Goal: Information Seeking & Learning: Learn about a topic

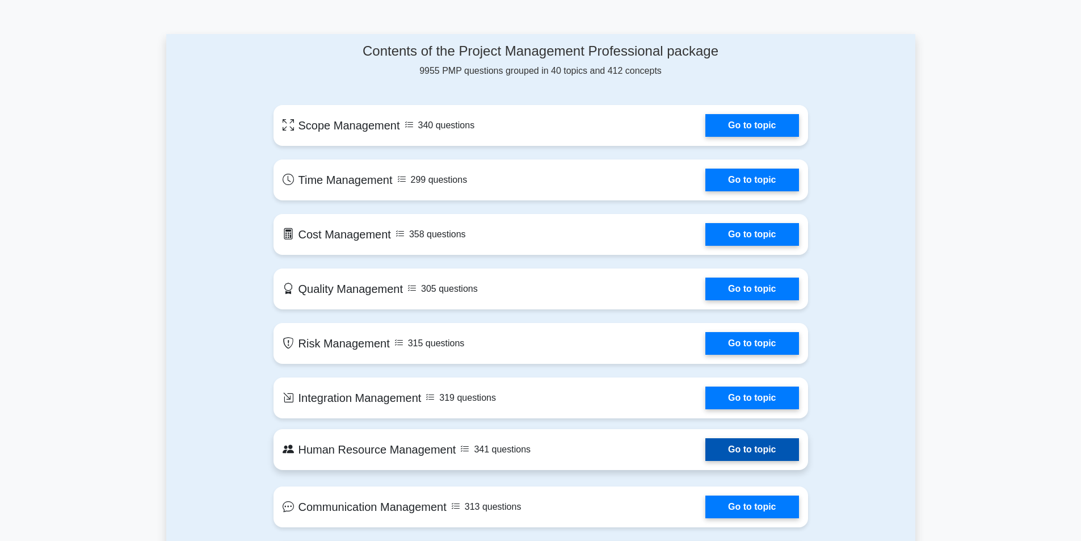
click at [705, 447] on link "Go to topic" at bounding box center [751, 449] width 93 height 23
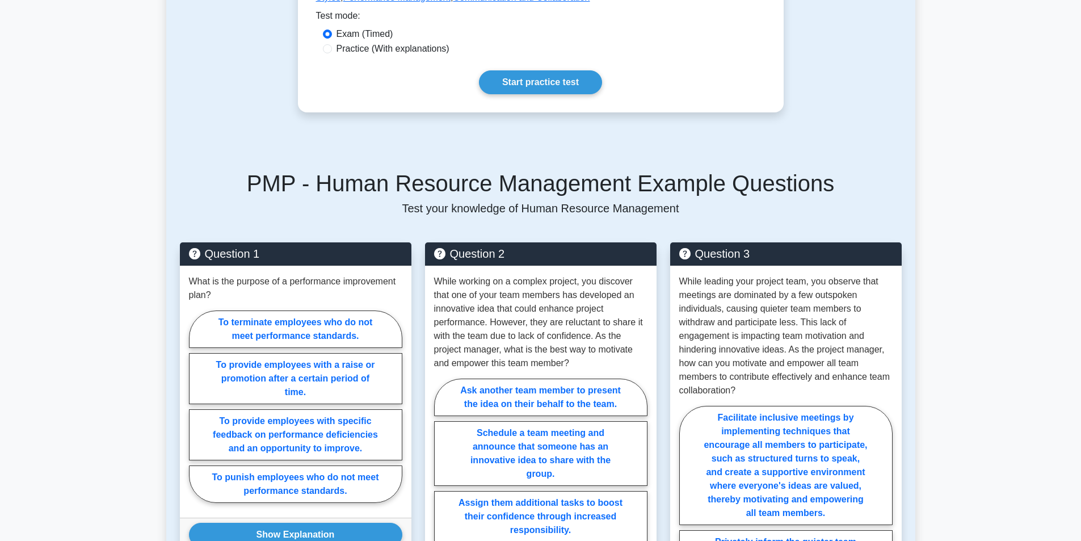
scroll to position [397, 0]
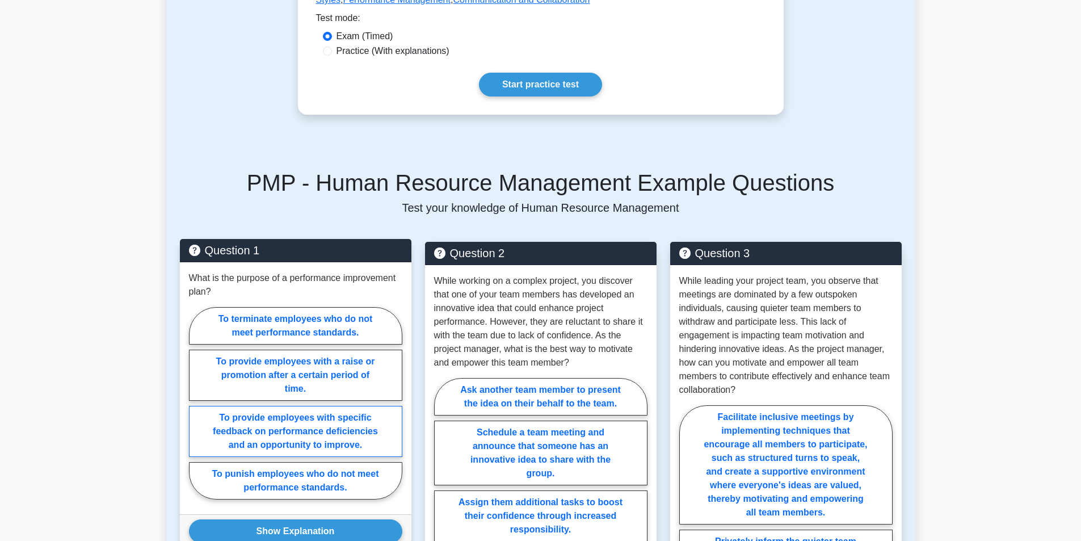
click at [343, 430] on label "To provide employees with specific feedback on performance deficiencies and an …" at bounding box center [295, 431] width 213 height 51
click at [196, 410] on input "To provide employees with specific feedback on performance deficiencies and an …" at bounding box center [192, 406] width 7 height 7
radio input "true"
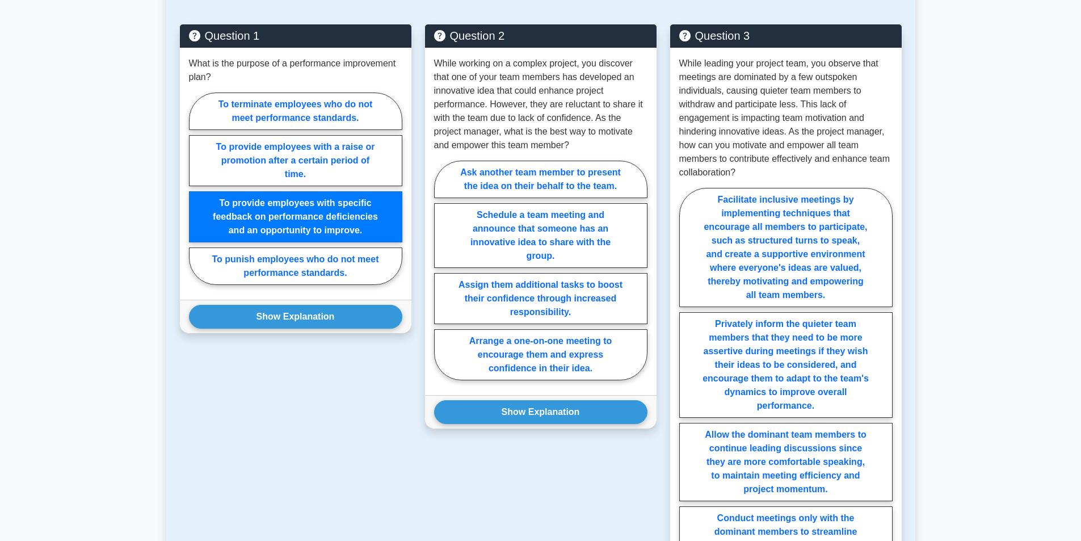
scroll to position [738, 0]
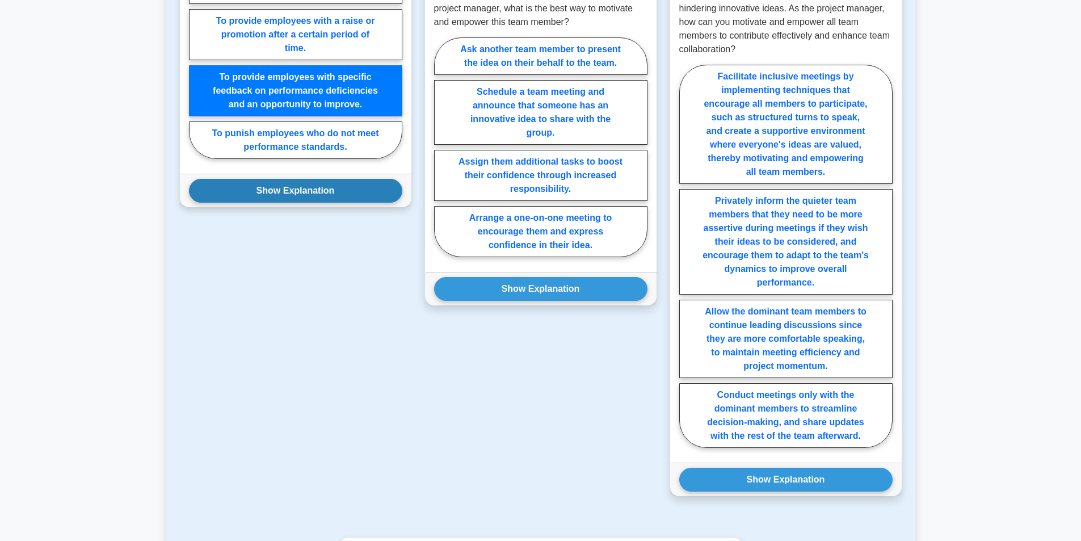
click at [334, 182] on button "Show Explanation" at bounding box center [295, 191] width 213 height 24
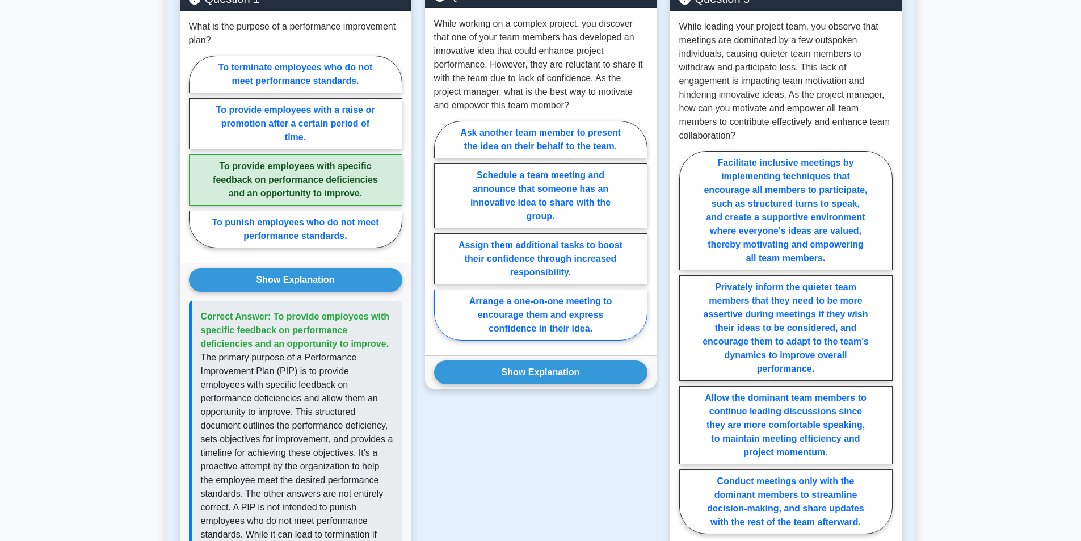
scroll to position [567, 0]
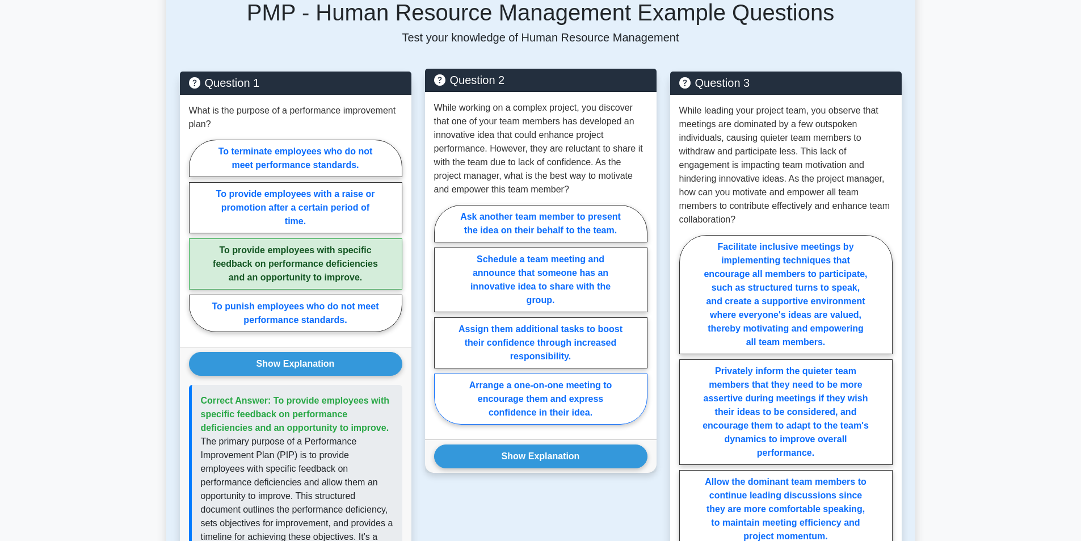
click at [531, 396] on label "Arrange a one-on-one meeting to encourage them and express confidence in their …" at bounding box center [540, 398] width 213 height 51
click at [441, 322] on input "Arrange a one-on-one meeting to encourage them and express confidence in their …" at bounding box center [437, 317] width 7 height 7
radio input "true"
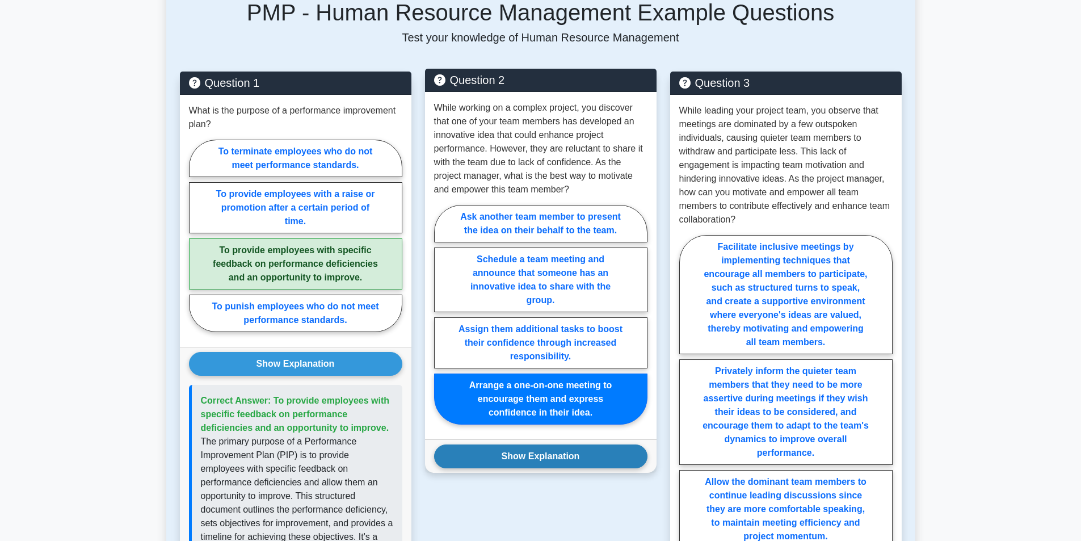
click at [526, 444] on button "Show Explanation" at bounding box center [540, 456] width 213 height 24
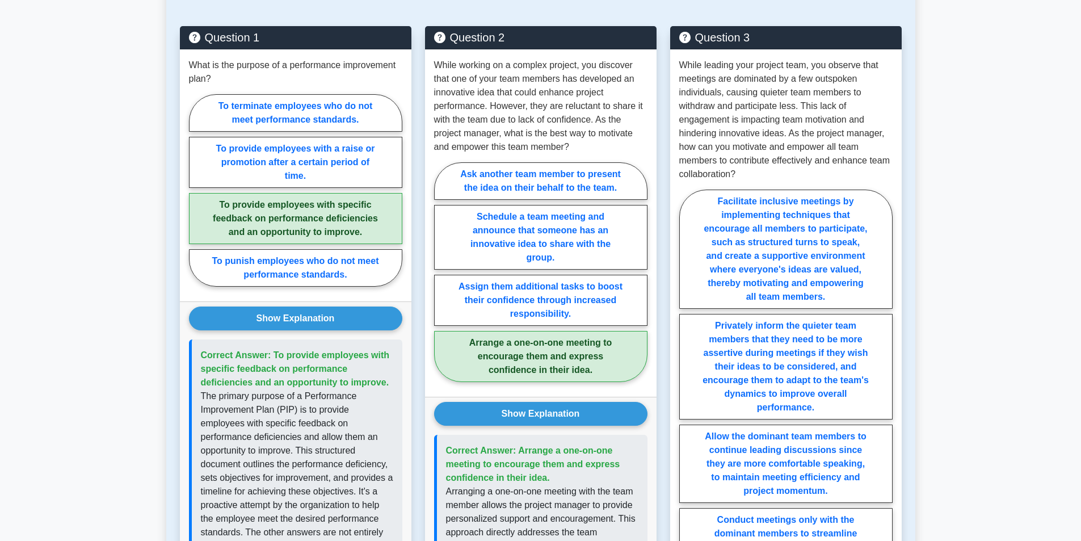
scroll to position [681, 0]
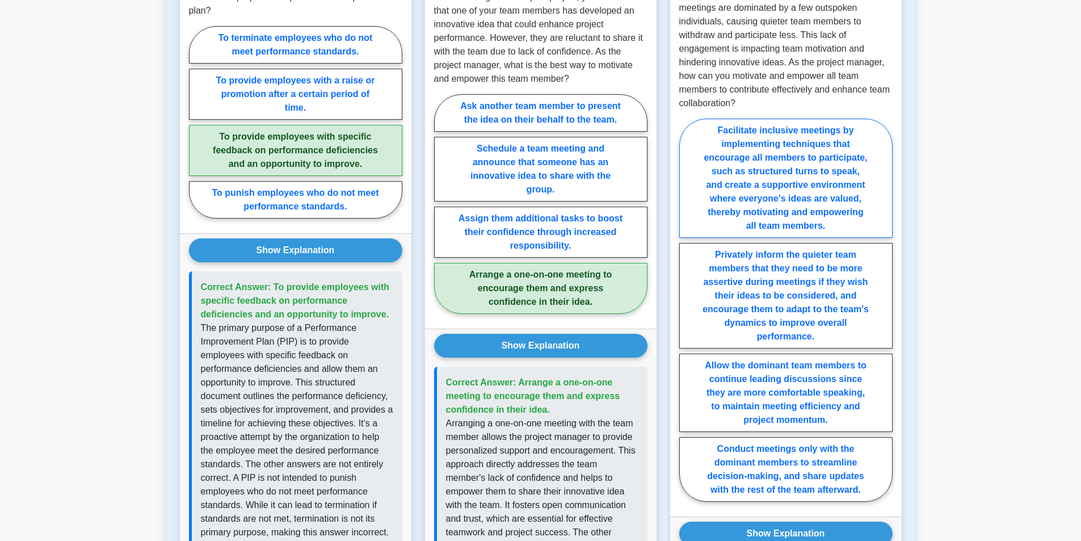
click at [760, 158] on label "Facilitate inclusive meetings by implementing techniques that encourage all mem…" at bounding box center [785, 178] width 213 height 119
click at [687, 310] on input "Facilitate inclusive meetings by implementing techniques that encourage all mem…" at bounding box center [682, 313] width 7 height 7
radio input "true"
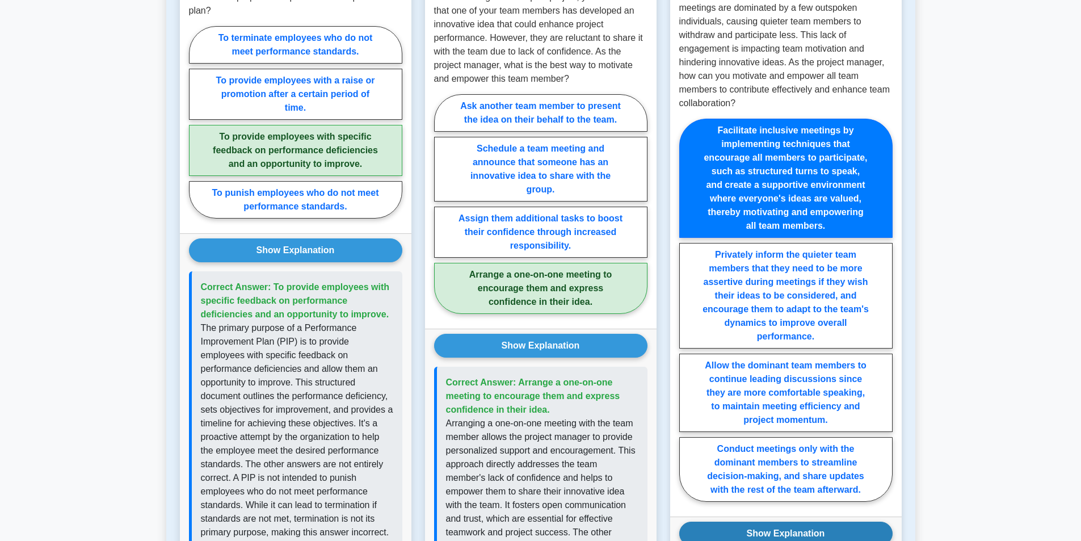
click at [811, 532] on div "Show Explanation The best approach is to facilitate inclusive meetings by imple…" at bounding box center [785, 532] width 231 height 33
click at [811, 521] on button "Show Explanation" at bounding box center [785, 533] width 213 height 24
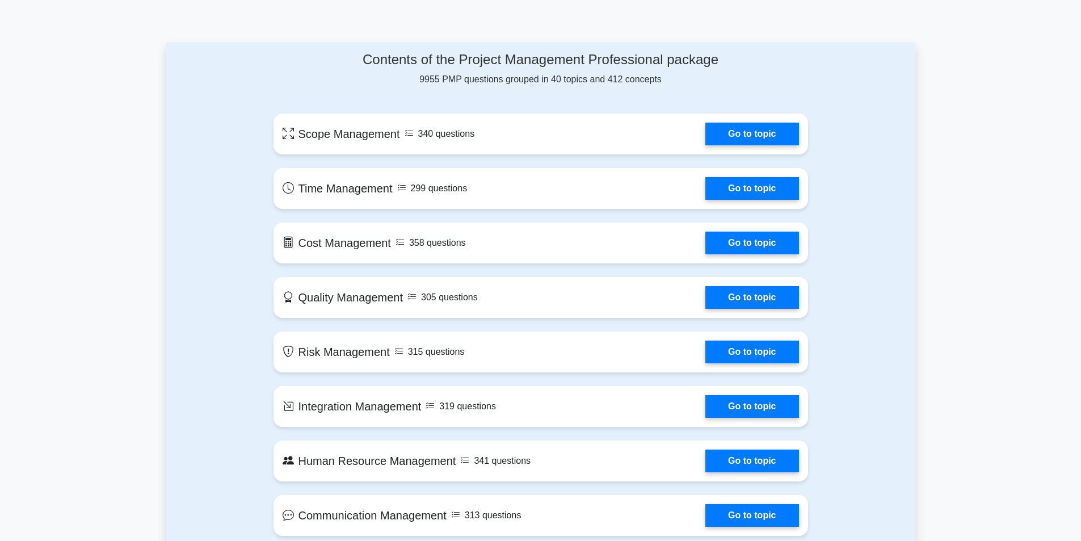
scroll to position [738, 0]
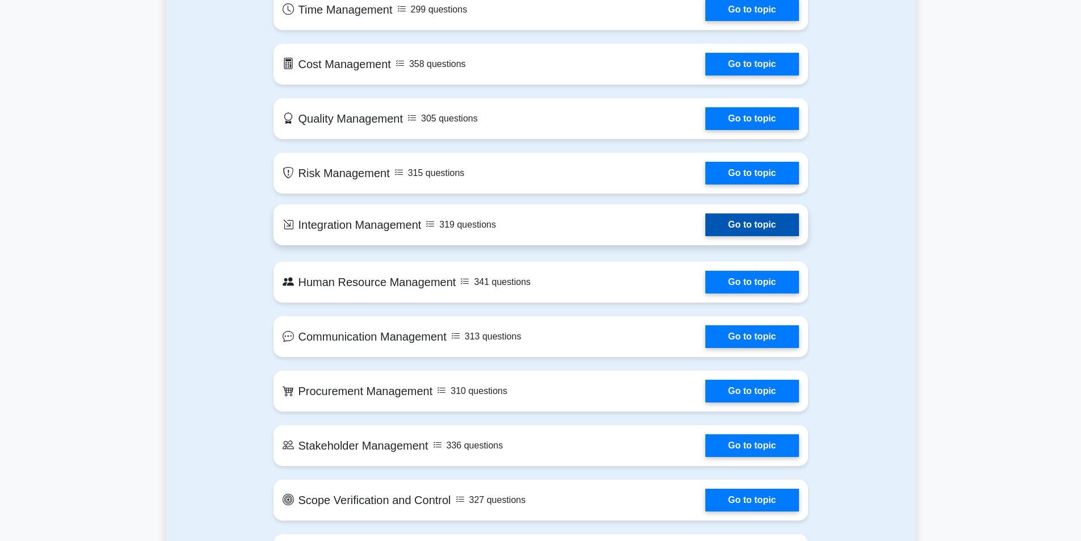
click at [705, 226] on link "Go to topic" at bounding box center [751, 224] width 93 height 23
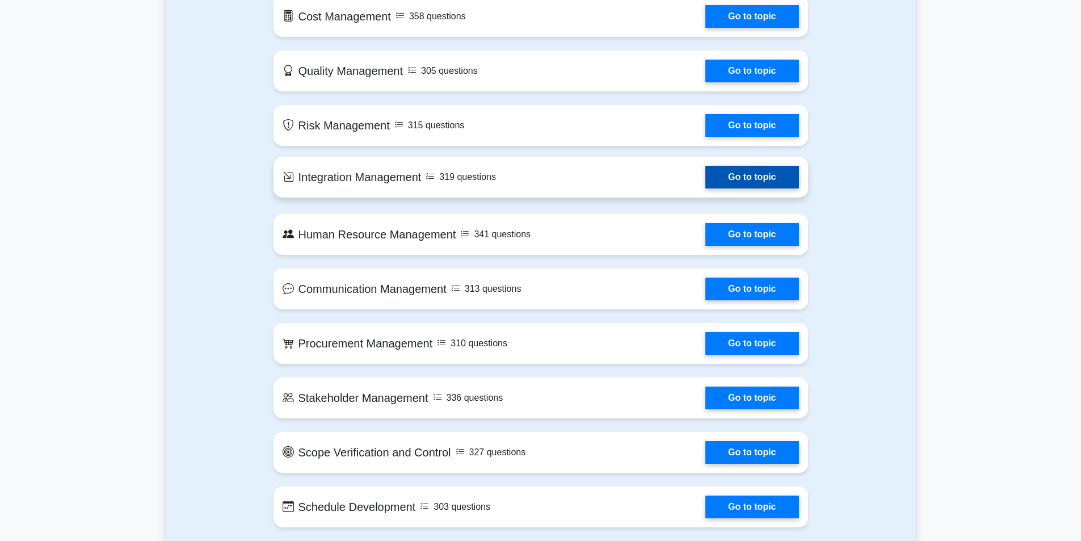
scroll to position [851, 0]
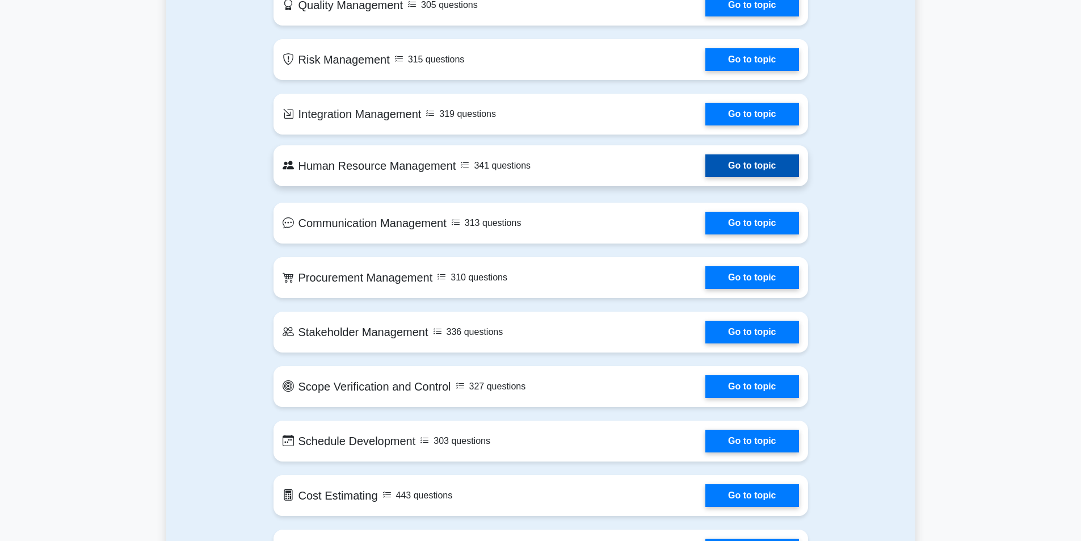
click at [705, 167] on link "Go to topic" at bounding box center [751, 165] width 93 height 23
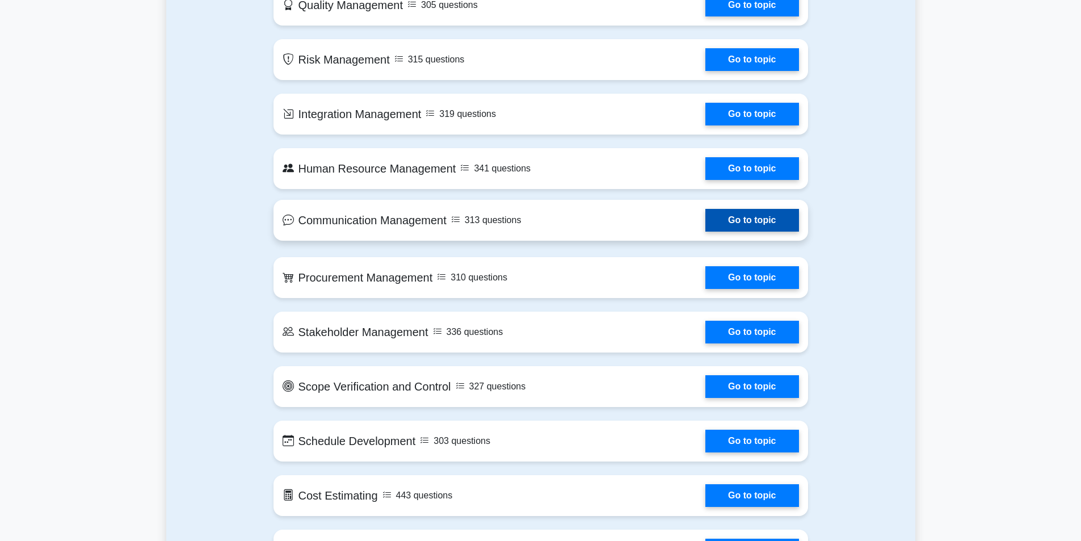
click at [705, 231] on link "Go to topic" at bounding box center [751, 220] width 93 height 23
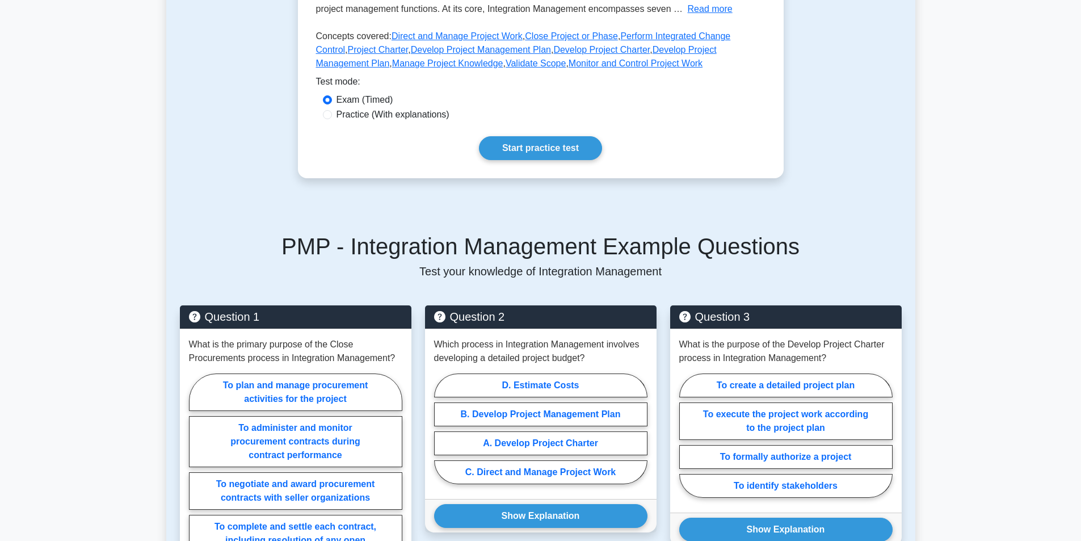
scroll to position [454, 0]
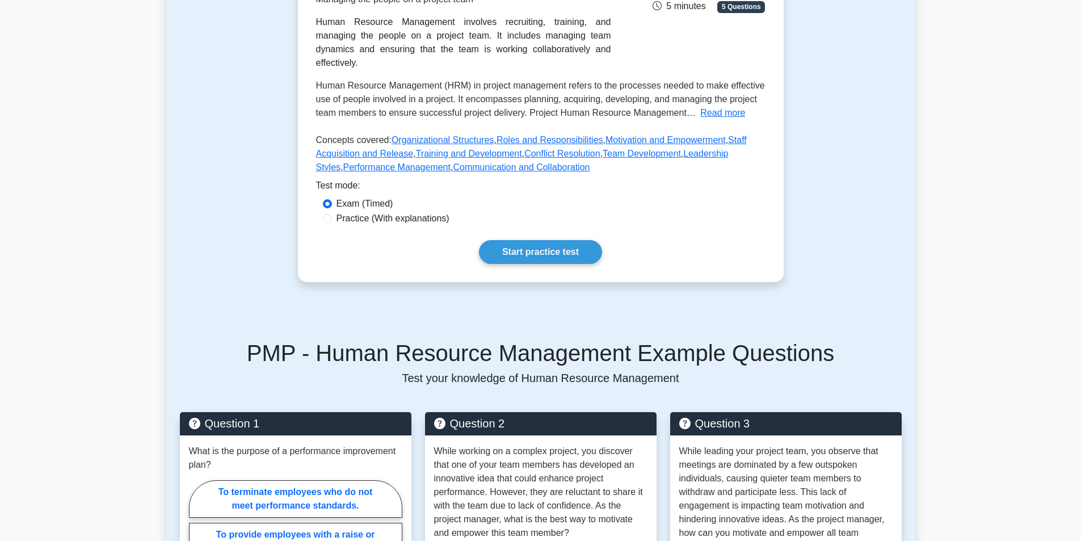
scroll to position [454, 0]
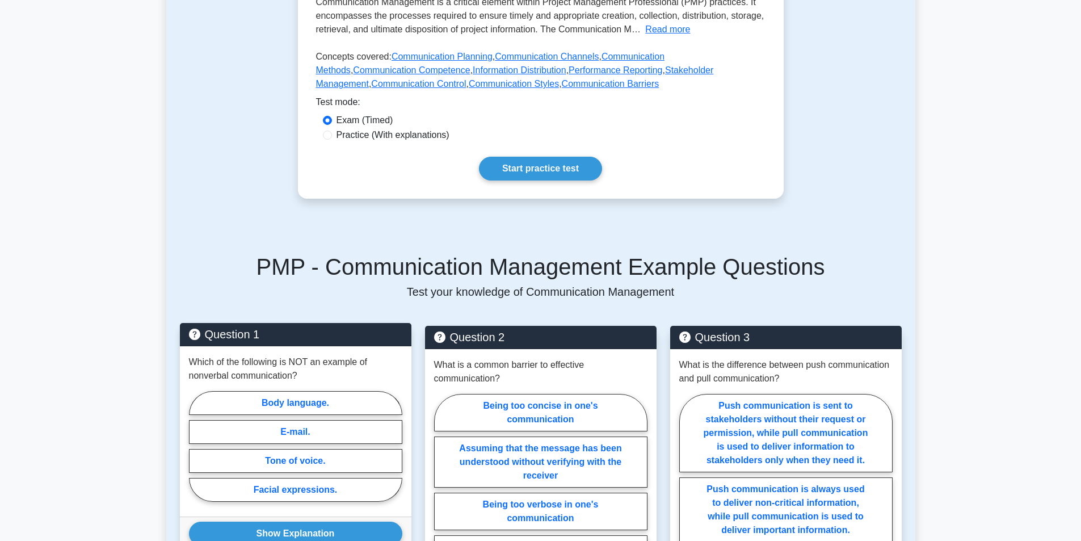
scroll to position [454, 0]
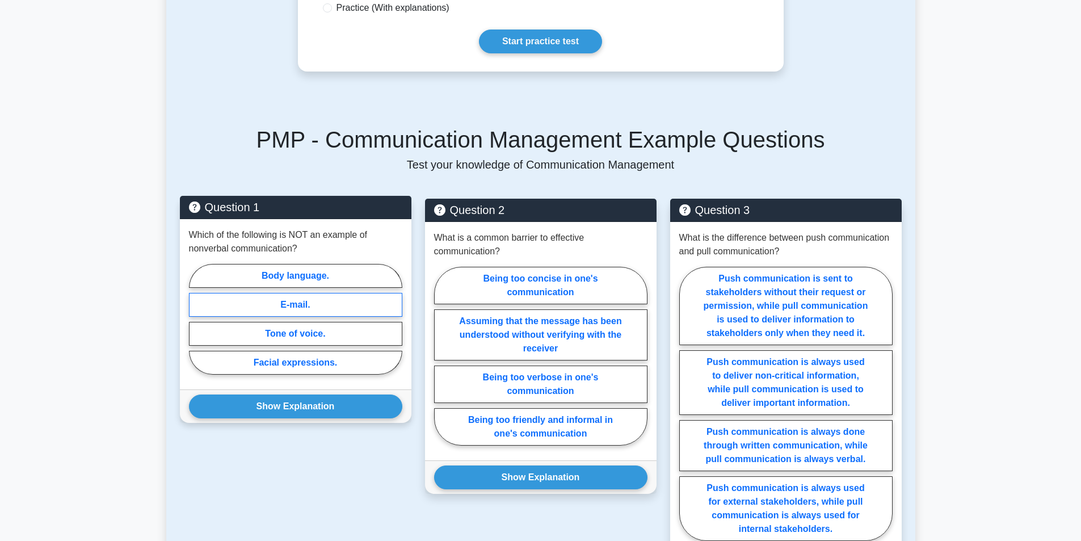
click at [315, 293] on label "E-mail." at bounding box center [295, 305] width 213 height 24
click at [196, 319] on input "E-mail." at bounding box center [192, 322] width 7 height 7
radio input "true"
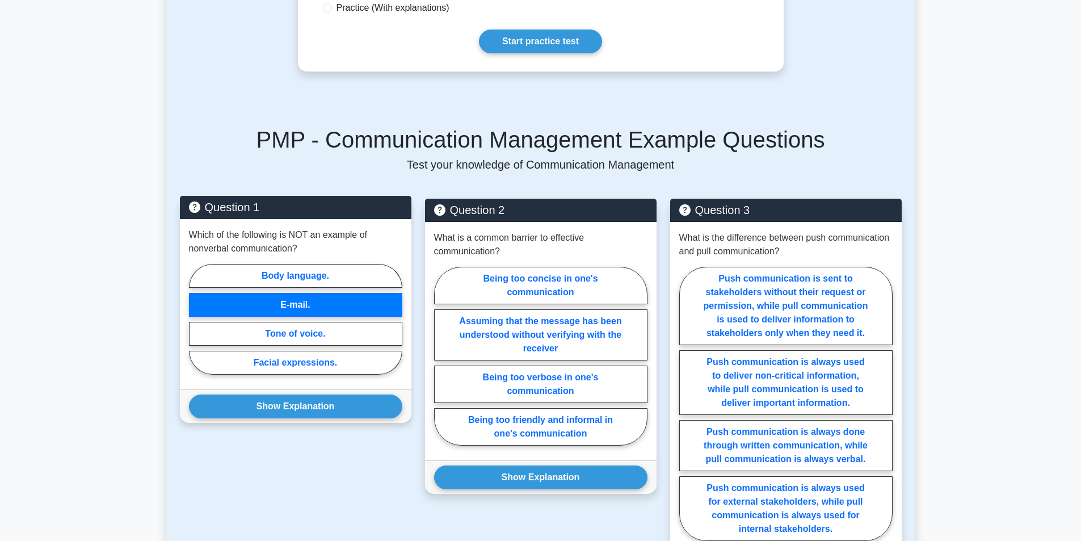
click at [306, 389] on div "Show Explanation Correct Answer: E-mail." at bounding box center [295, 405] width 231 height 33
click at [305, 394] on button "Show Explanation" at bounding box center [295, 406] width 213 height 24
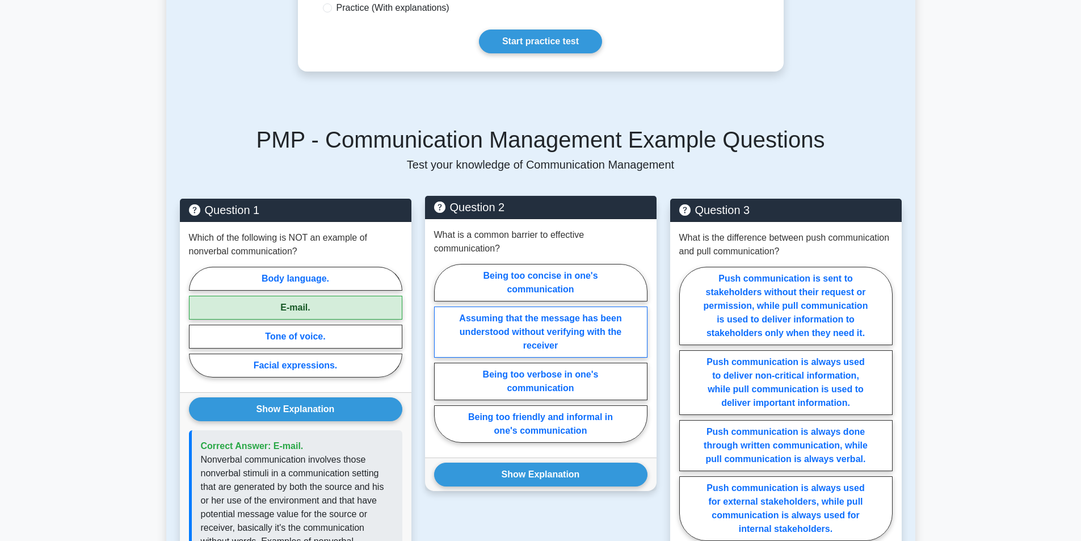
click at [532, 311] on label "Assuming that the message has been understood without verifying with the receiv…" at bounding box center [540, 331] width 213 height 51
click at [441, 353] on input "Assuming that the message has been understood without verifying with the receiv…" at bounding box center [437, 356] width 7 height 7
radio input "true"
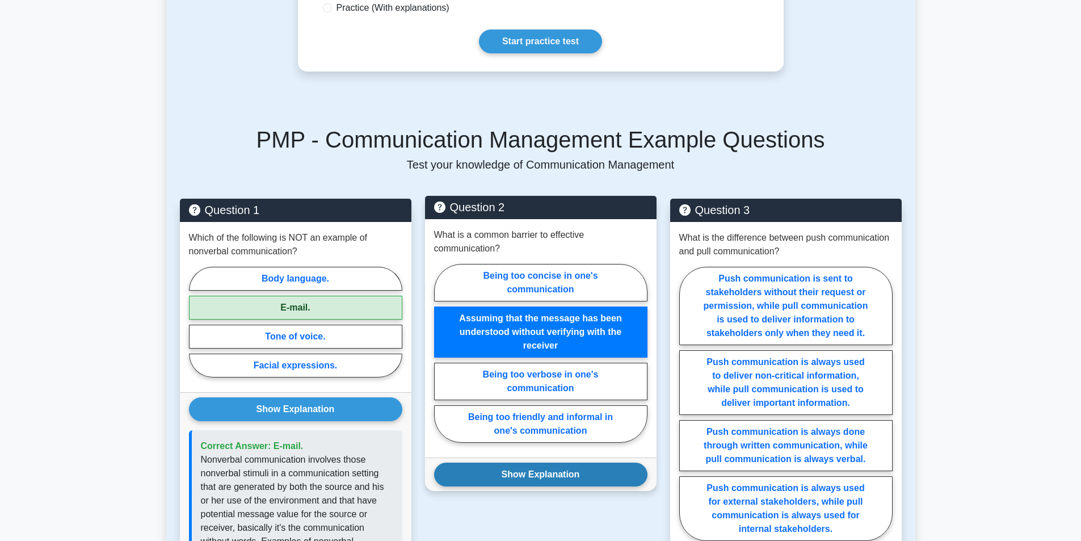
click at [544, 462] on button "Show Explanation" at bounding box center [540, 474] width 213 height 24
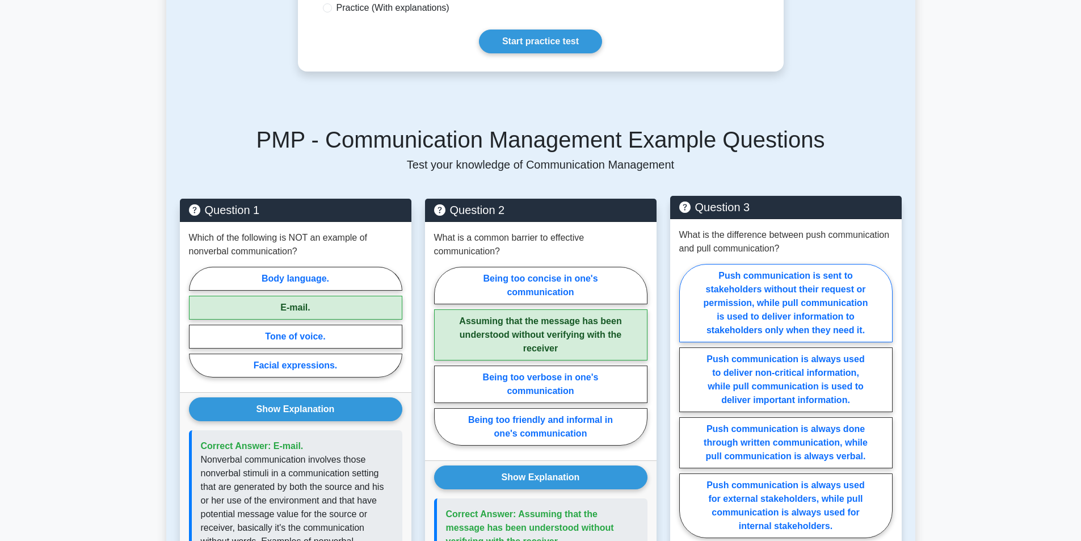
click at [770, 287] on label "Push communication is sent to stakeholders without their request or permission,…" at bounding box center [785, 303] width 213 height 78
click at [687, 401] on input "Push communication is sent to stakeholders without their request or permission,…" at bounding box center [682, 404] width 7 height 7
radio input "true"
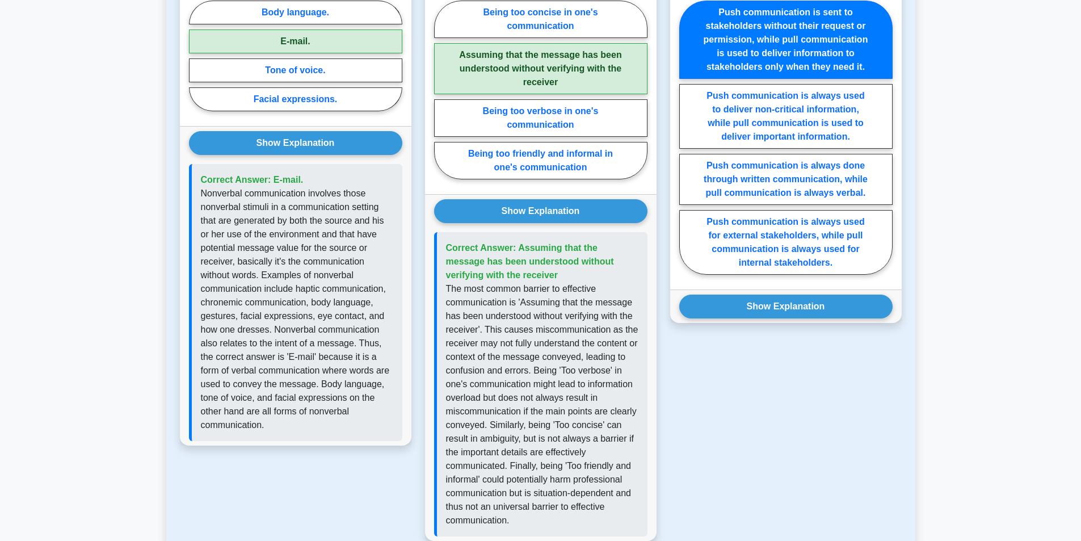
scroll to position [851, 0]
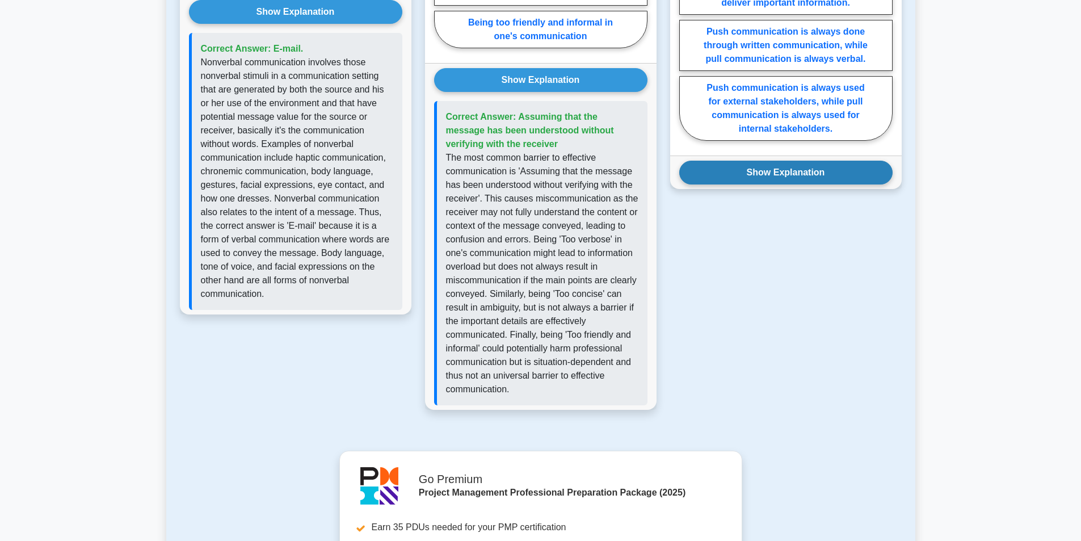
click at [759, 162] on button "Show Explanation" at bounding box center [785, 173] width 213 height 24
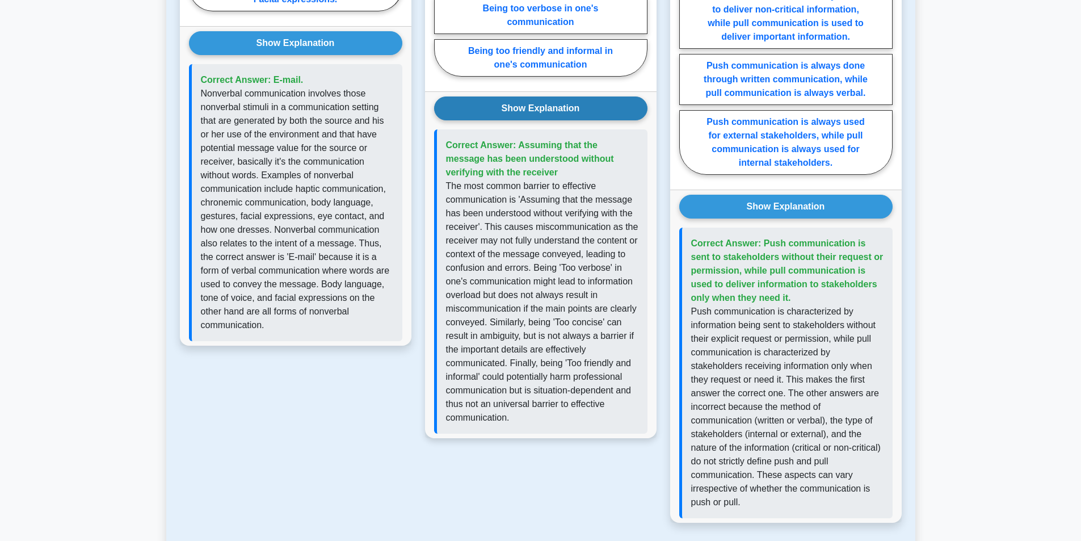
scroll to position [794, 0]
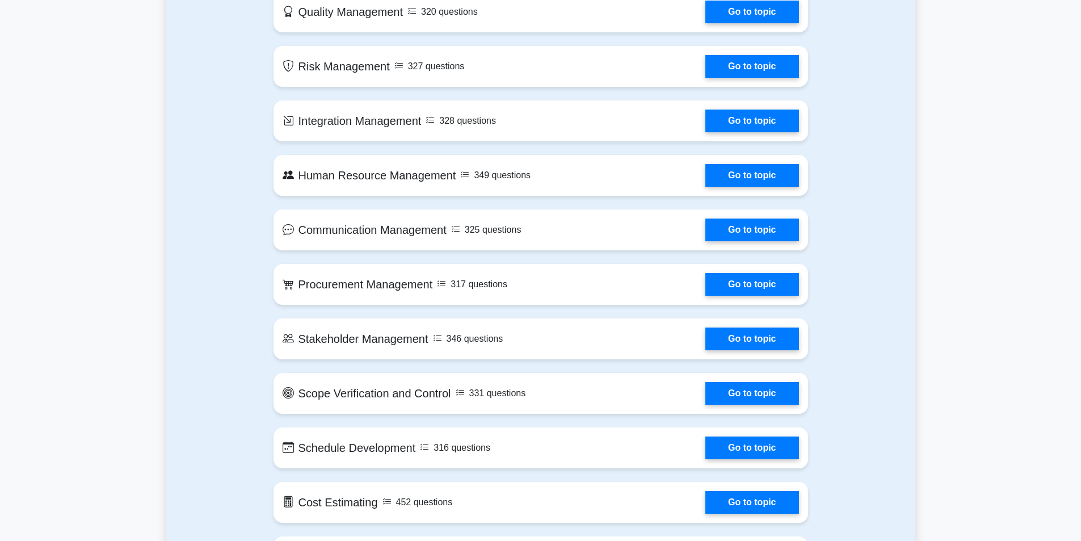
scroll to position [851, 0]
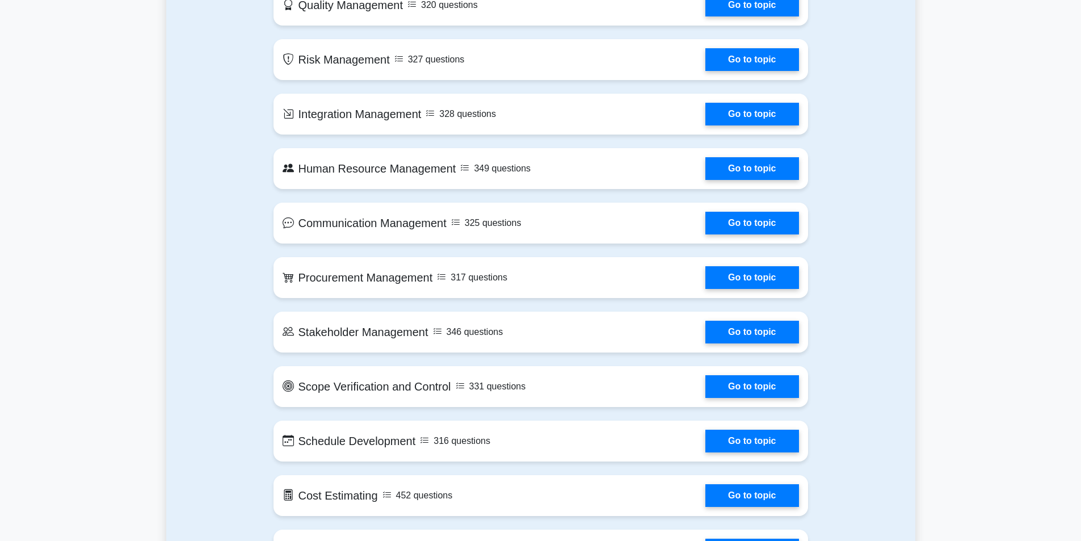
click at [705, 270] on link "Go to topic" at bounding box center [751, 277] width 93 height 23
drag, startPoint x: 0, startPoint y: 0, endPoint x: 452, endPoint y: 270, distance: 526.7
click at [705, 270] on link "Go to topic" at bounding box center [751, 274] width 93 height 23
click at [705, 280] on link "Go to topic" at bounding box center [751, 274] width 93 height 23
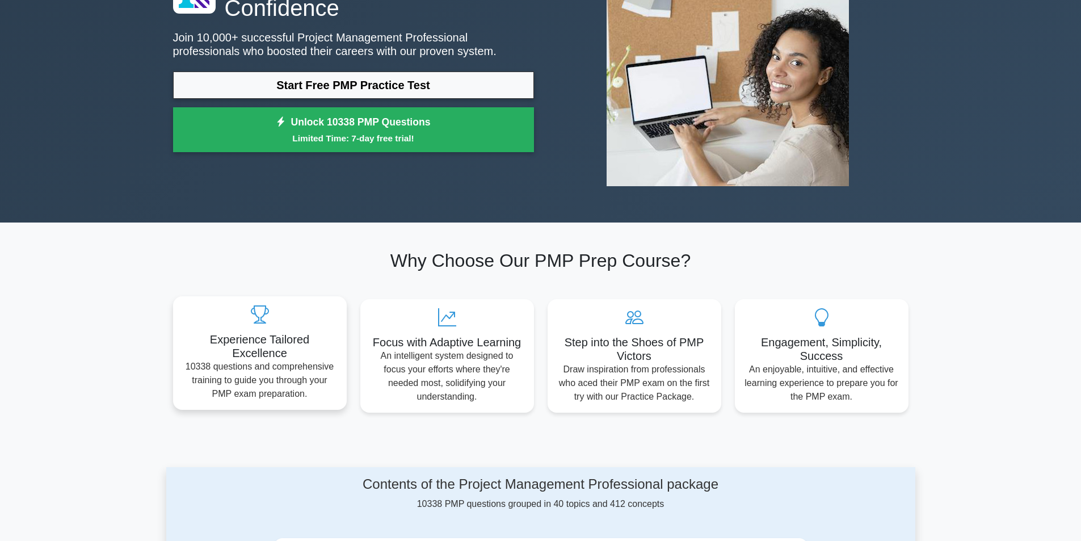
scroll to position [0, 0]
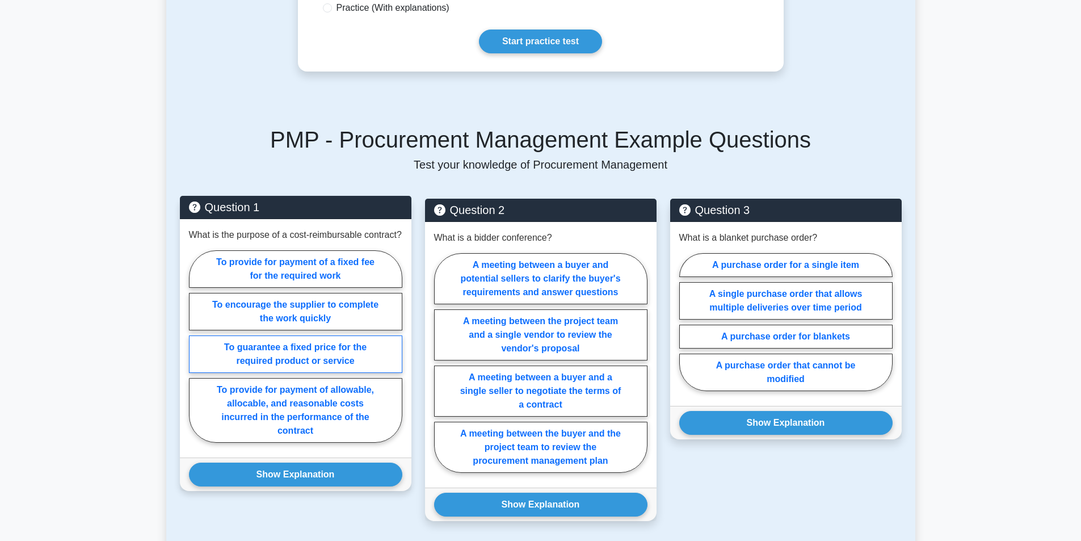
scroll to position [511, 0]
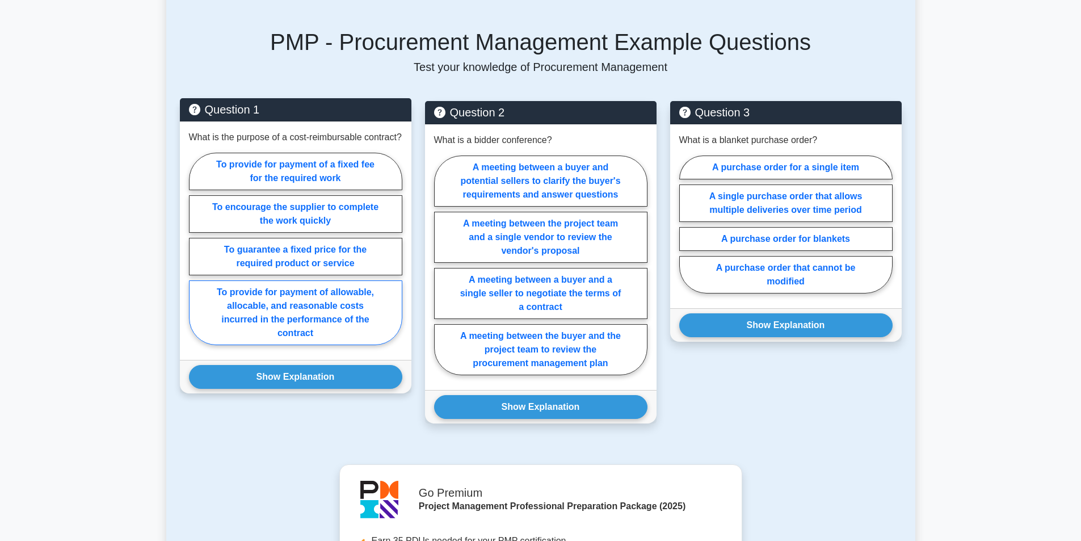
click at [251, 345] on label "To provide for payment of allowable, allocable, and reasonable costs incurred i…" at bounding box center [295, 312] width 213 height 65
click at [196, 256] on input "To provide for payment of allowable, allocable, and reasonable costs incurred i…" at bounding box center [192, 252] width 7 height 7
radio input "true"
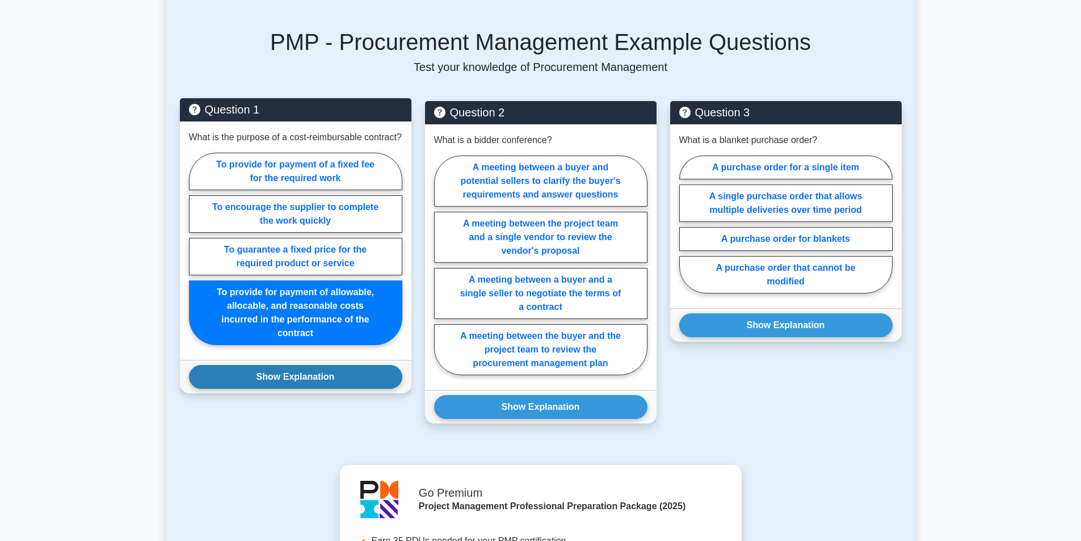
drag, startPoint x: 259, startPoint y: 394, endPoint x: 260, endPoint y: 403, distance: 9.2
click at [259, 389] on button "Show Explanation" at bounding box center [295, 377] width 213 height 24
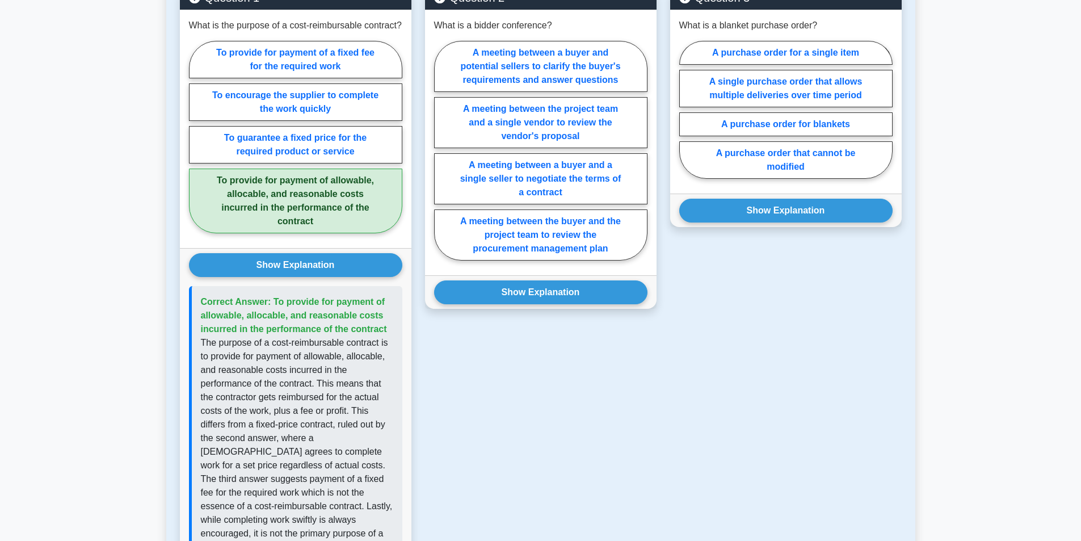
scroll to position [624, 0]
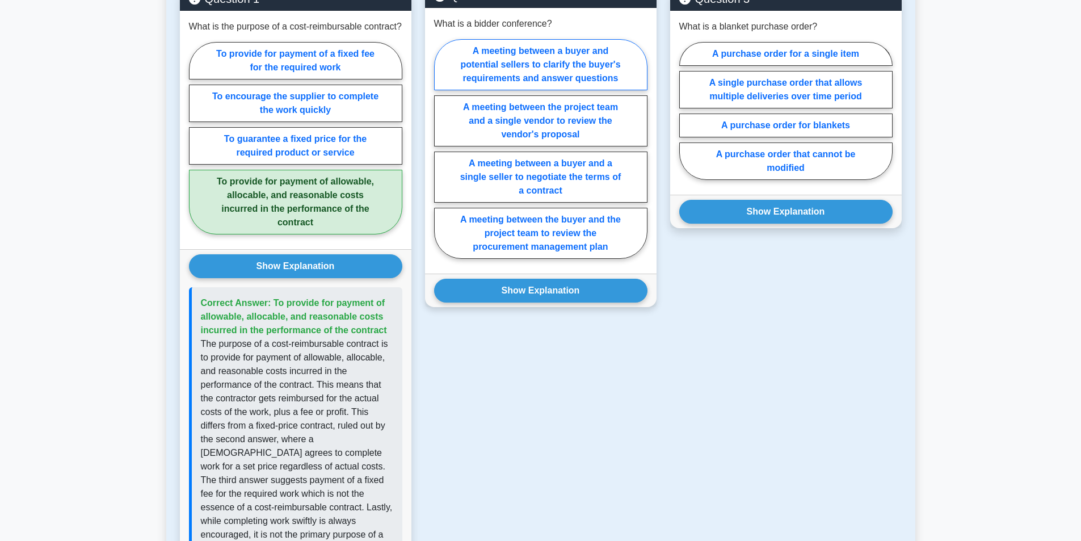
click at [504, 90] on label "A meeting between a buyer and potential sellers to clarify the buyer's requirem…" at bounding box center [540, 64] width 213 height 51
click at [441, 149] on input "A meeting between a buyer and potential sellers to clarify the buyer's requirem…" at bounding box center [437, 152] width 7 height 7
radio input "true"
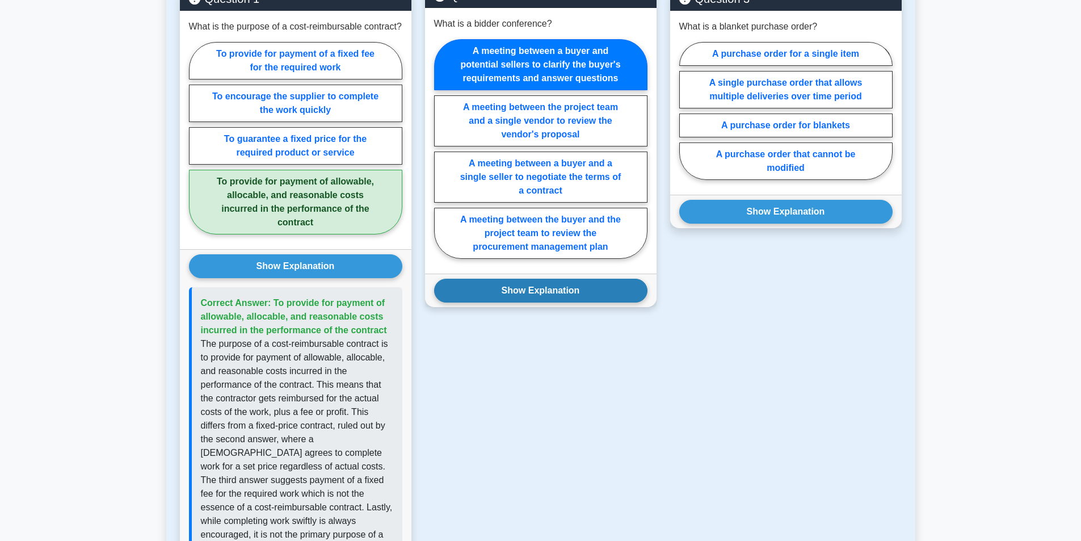
click at [537, 302] on button "Show Explanation" at bounding box center [540, 291] width 213 height 24
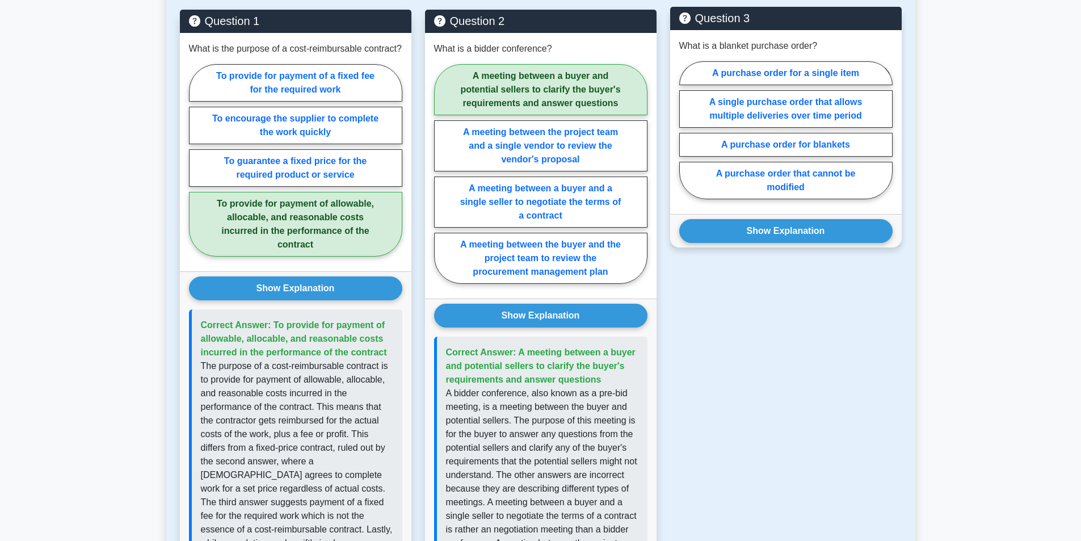
scroll to position [454, 0]
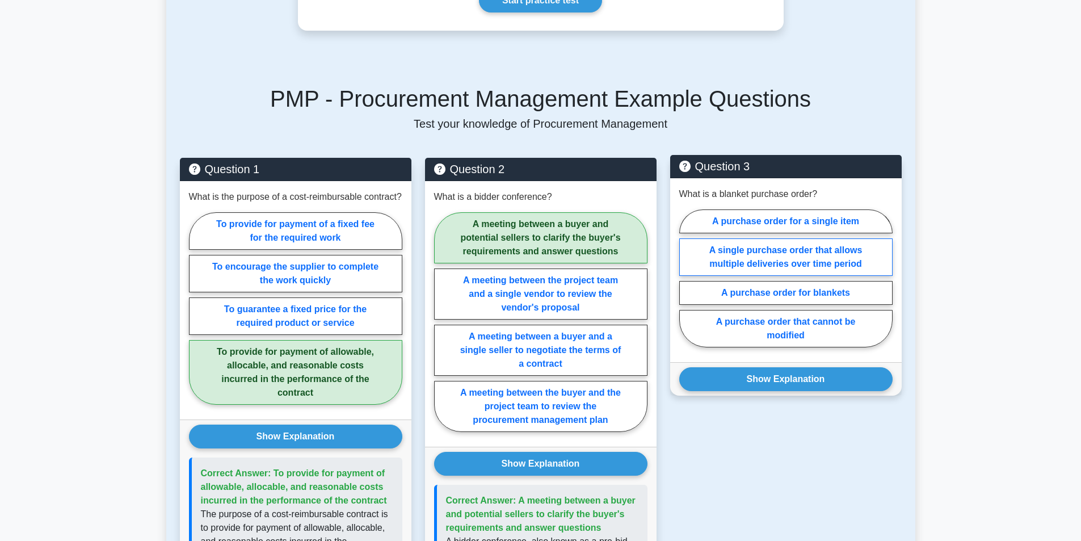
click at [732, 276] on label "A single purchase order that allows multiple deliveries over time period" at bounding box center [785, 256] width 213 height 37
click at [687, 285] on input "A single purchase order that allows multiple deliveries over time period" at bounding box center [682, 281] width 7 height 7
radio input "true"
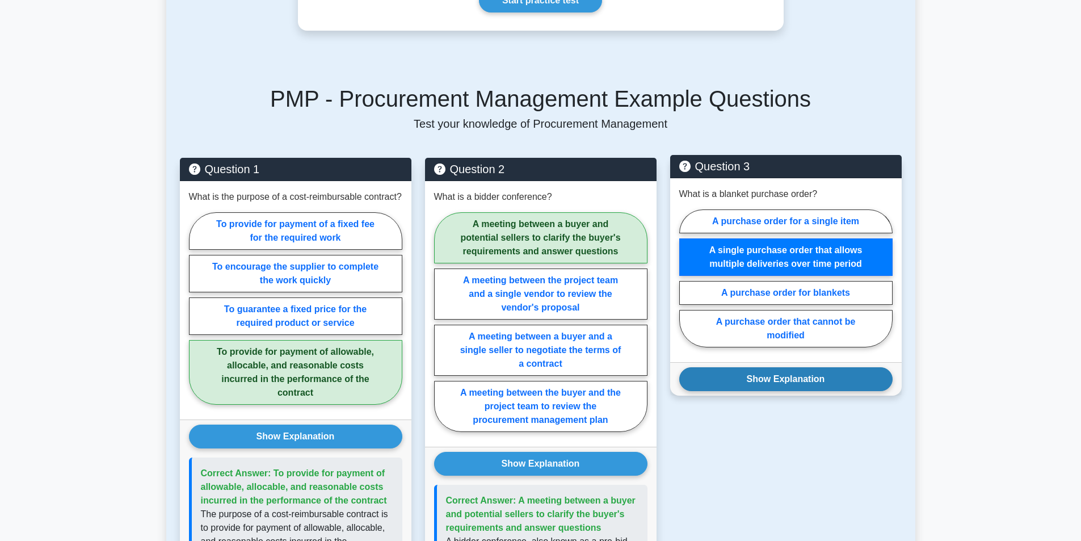
click at [761, 391] on button "Show Explanation" at bounding box center [785, 379] width 213 height 24
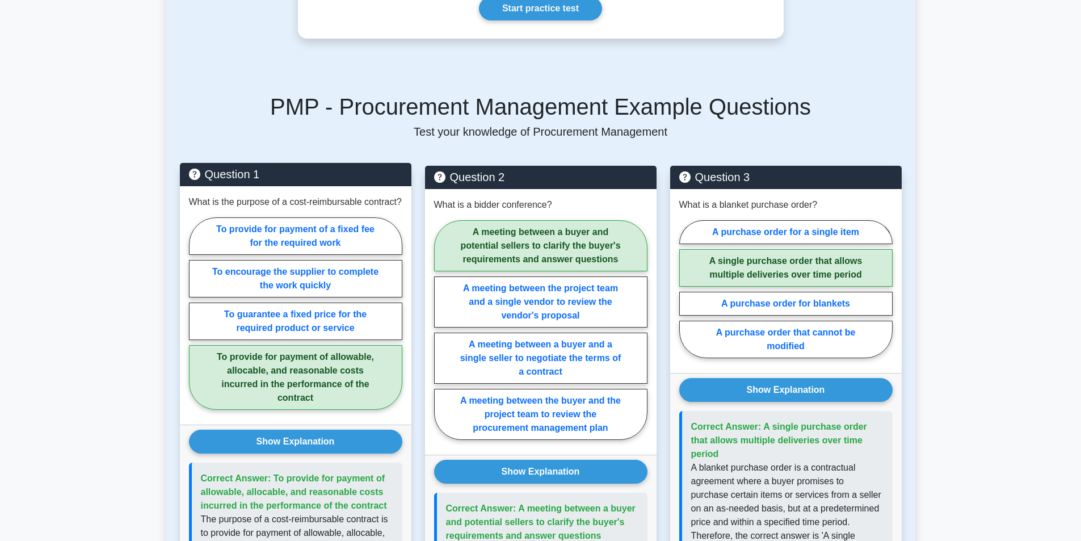
scroll to position [216, 0]
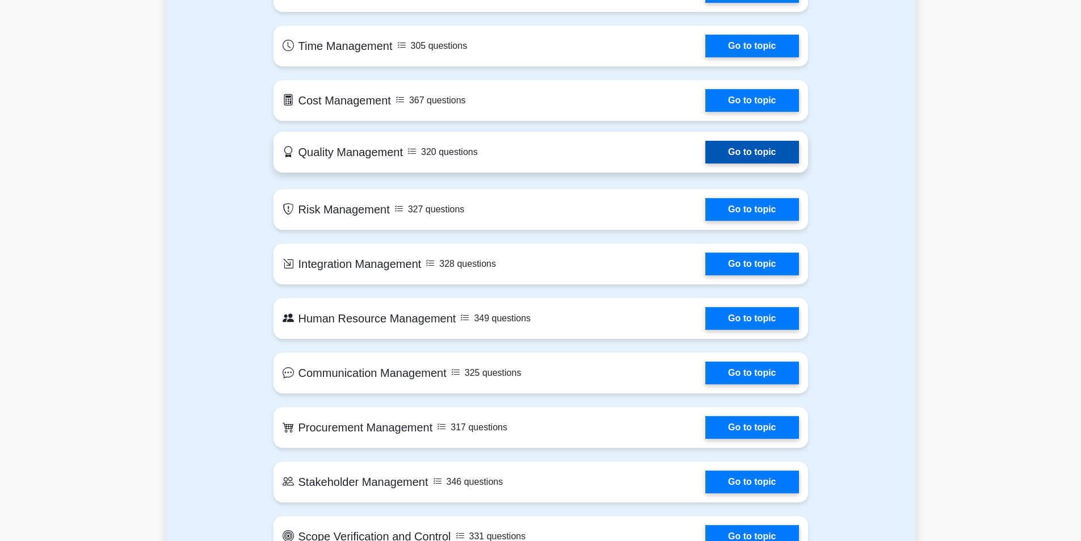
scroll to position [851, 0]
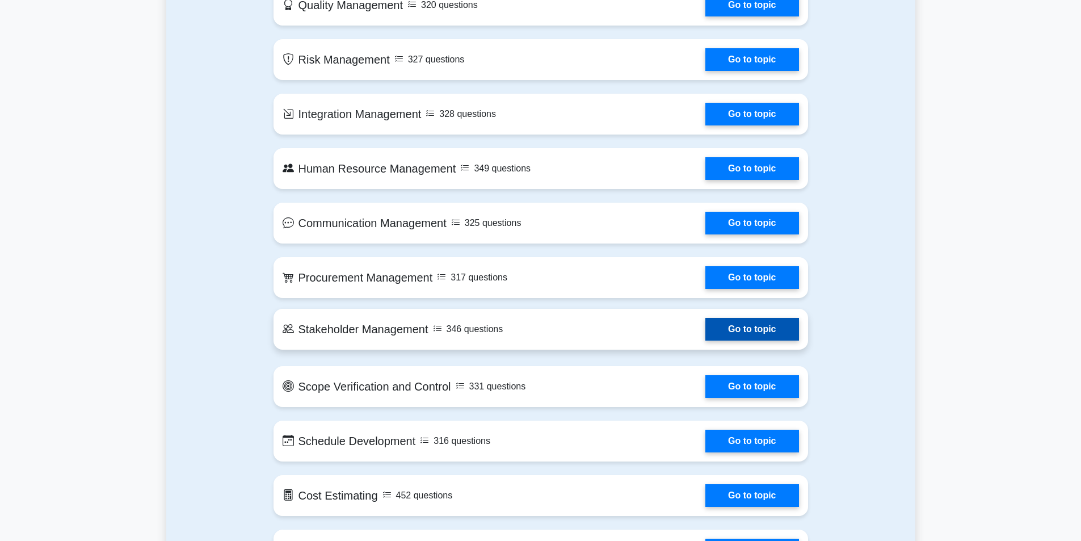
click at [705, 327] on link "Go to topic" at bounding box center [751, 329] width 93 height 23
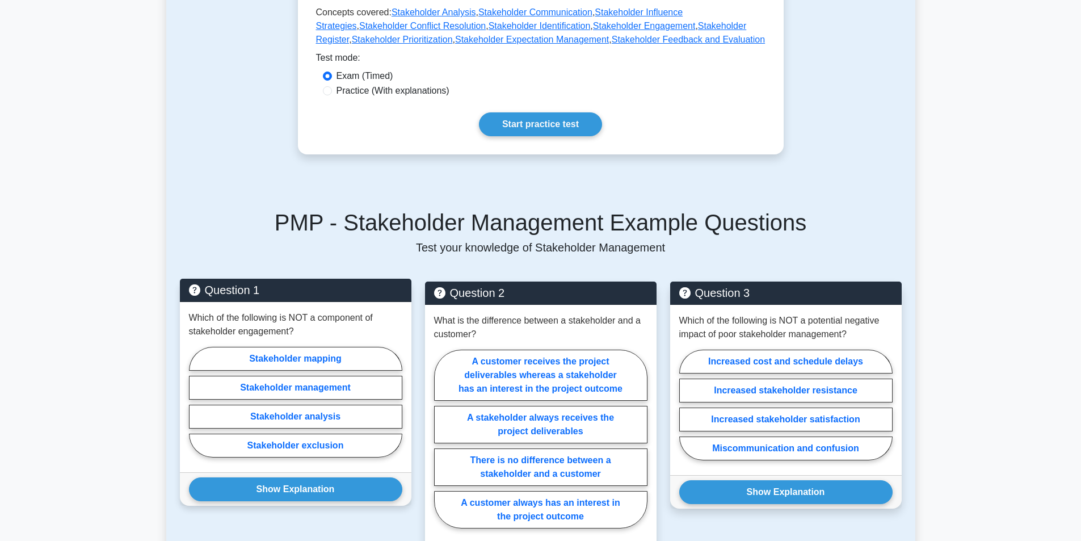
scroll to position [454, 0]
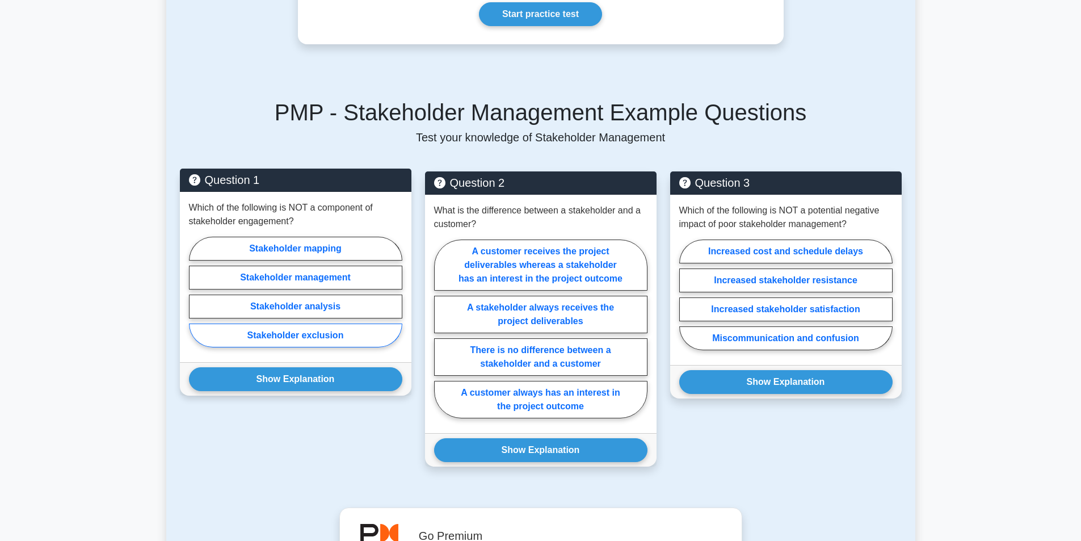
click at [291, 343] on label "Stakeholder exclusion" at bounding box center [295, 335] width 213 height 24
click at [196, 299] on input "Stakeholder exclusion" at bounding box center [192, 295] width 7 height 7
radio input "true"
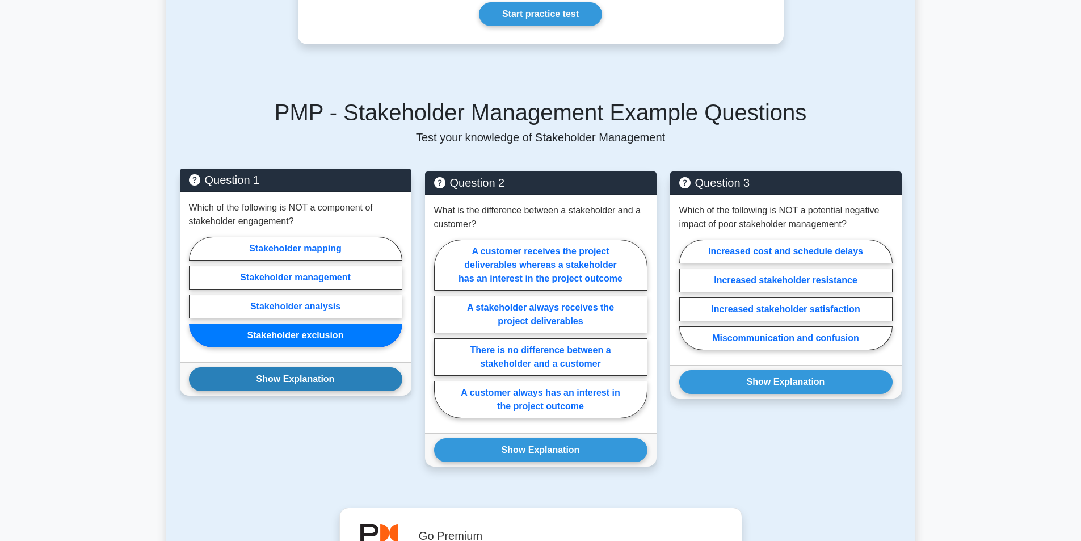
drag, startPoint x: 305, startPoint y: 369, endPoint x: 307, endPoint y: 382, distance: 13.2
click at [306, 378] on button "Show Explanation" at bounding box center [295, 379] width 213 height 24
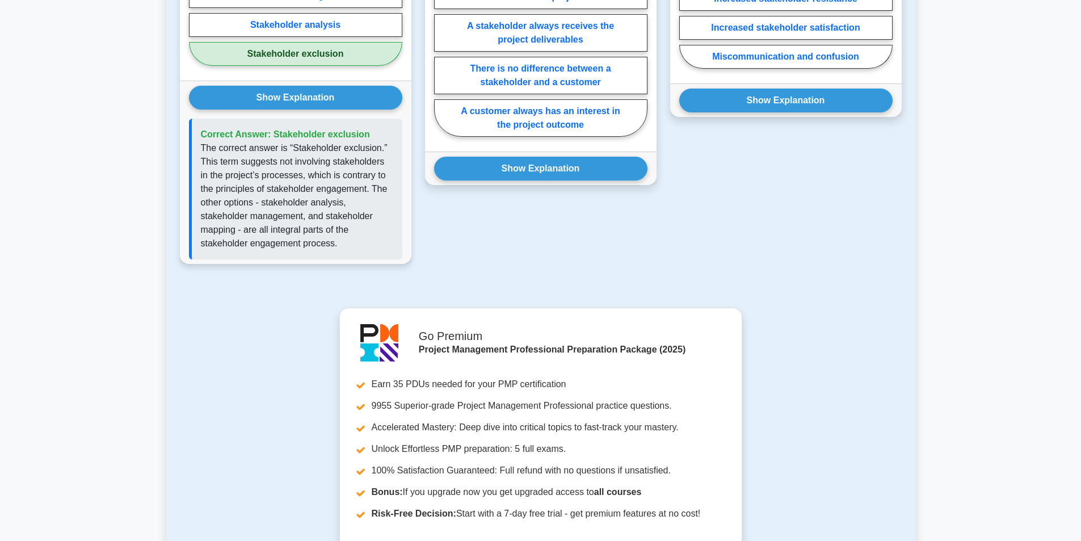
scroll to position [794, 0]
